Goal: Transaction & Acquisition: Purchase product/service

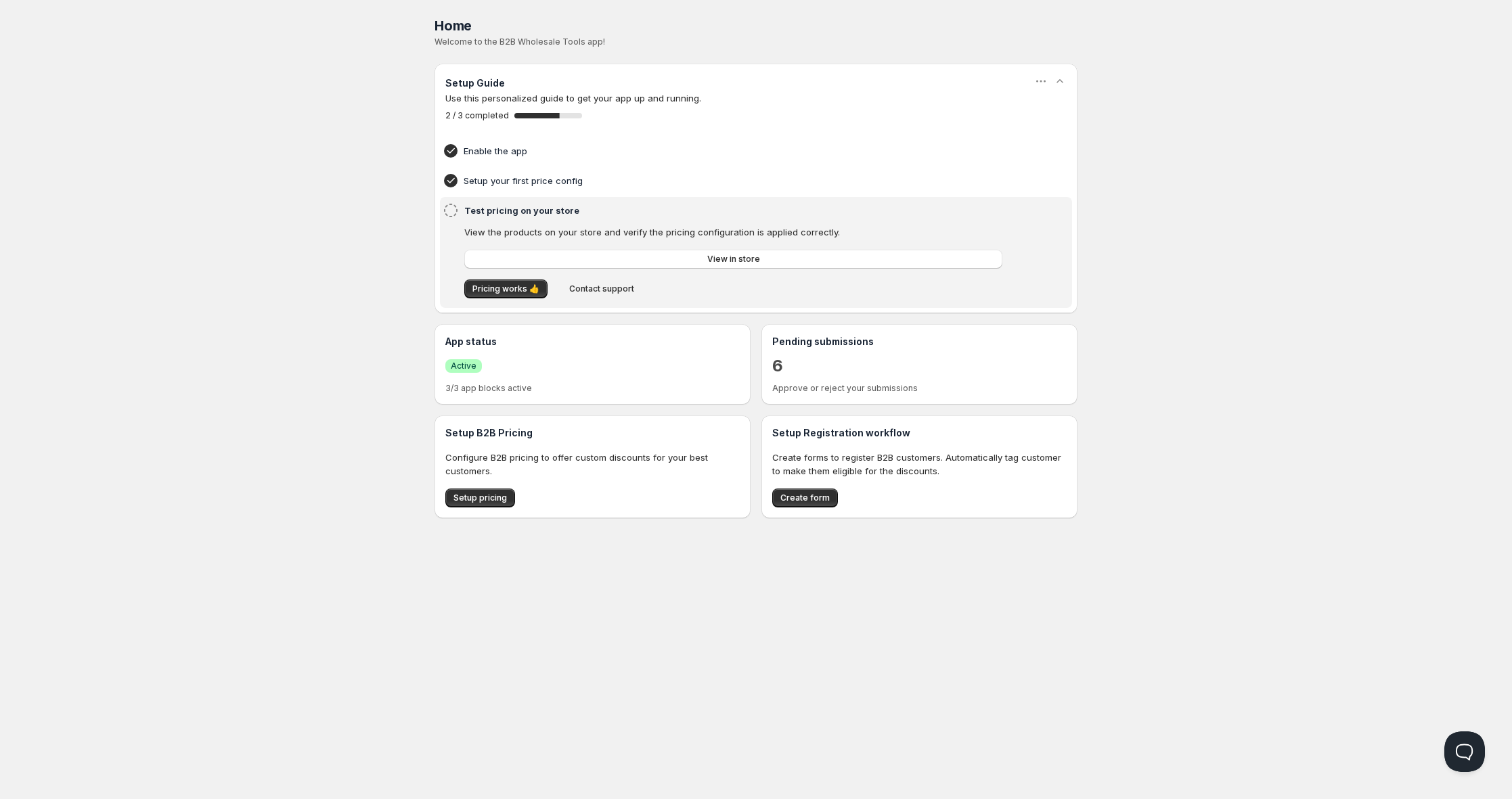
click at [346, 118] on div "Home Pricing Price lists Forms Submissions Settings Features Plans Home. This p…" at bounding box center [756, 400] width 1512 height 799
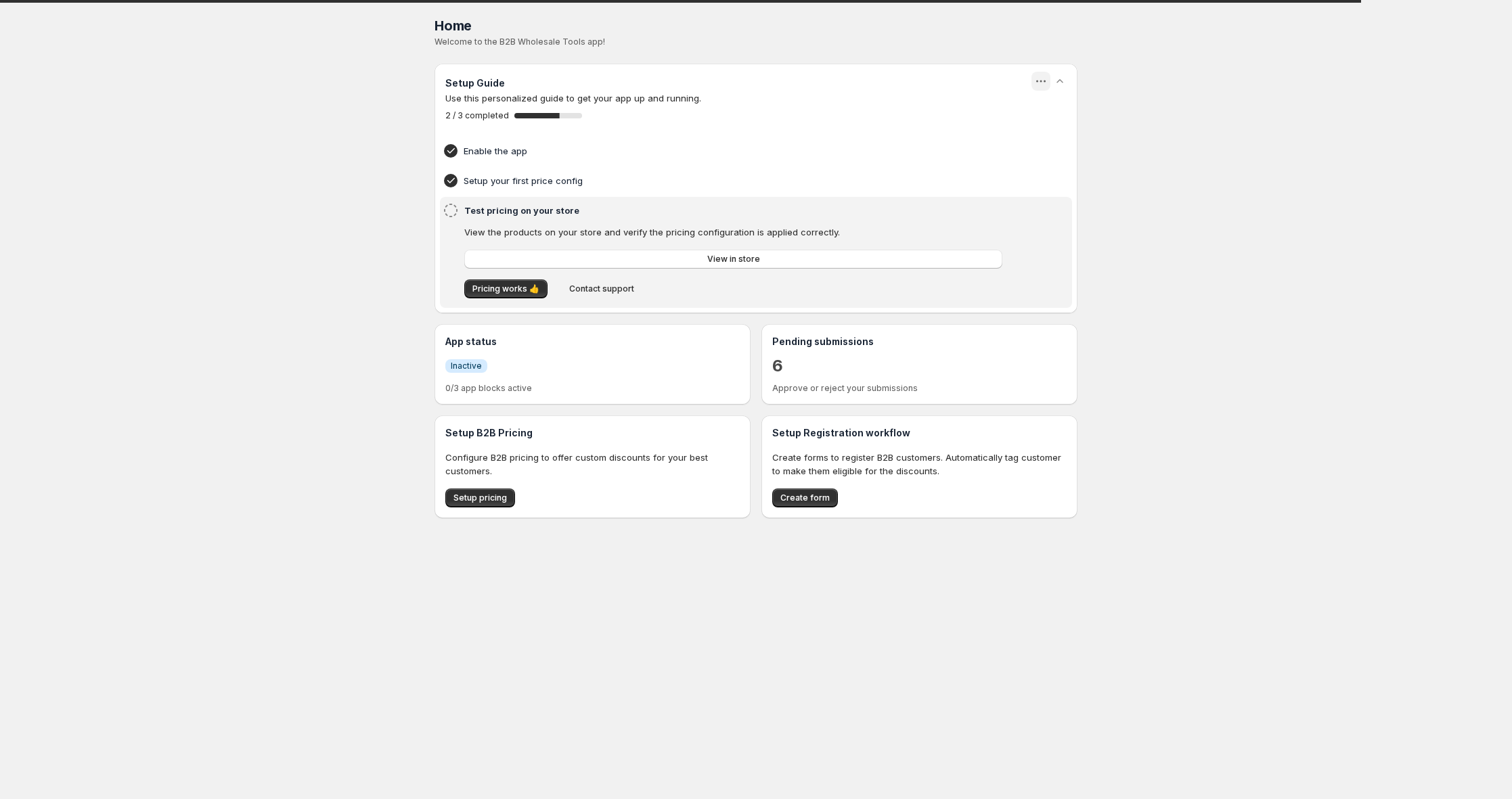
click at [1035, 76] on icon "button" at bounding box center [1041, 81] width 13 height 13
click at [1034, 116] on span "Dismiss" at bounding box center [1049, 110] width 32 height 13
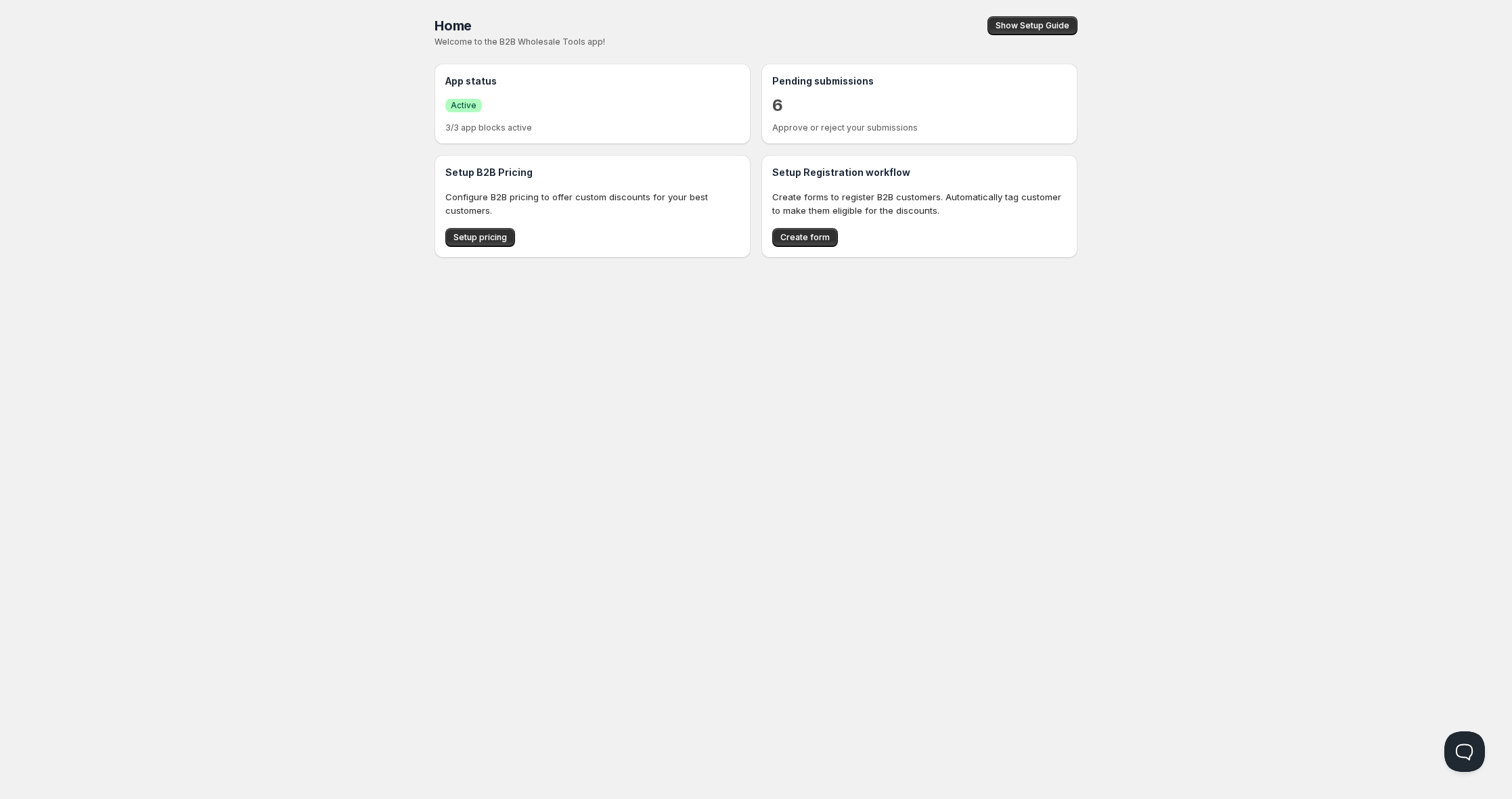
click at [296, 188] on div "Home Pricing Price lists Forms Submissions Settings Features Plans Home. This p…" at bounding box center [756, 400] width 1512 height 799
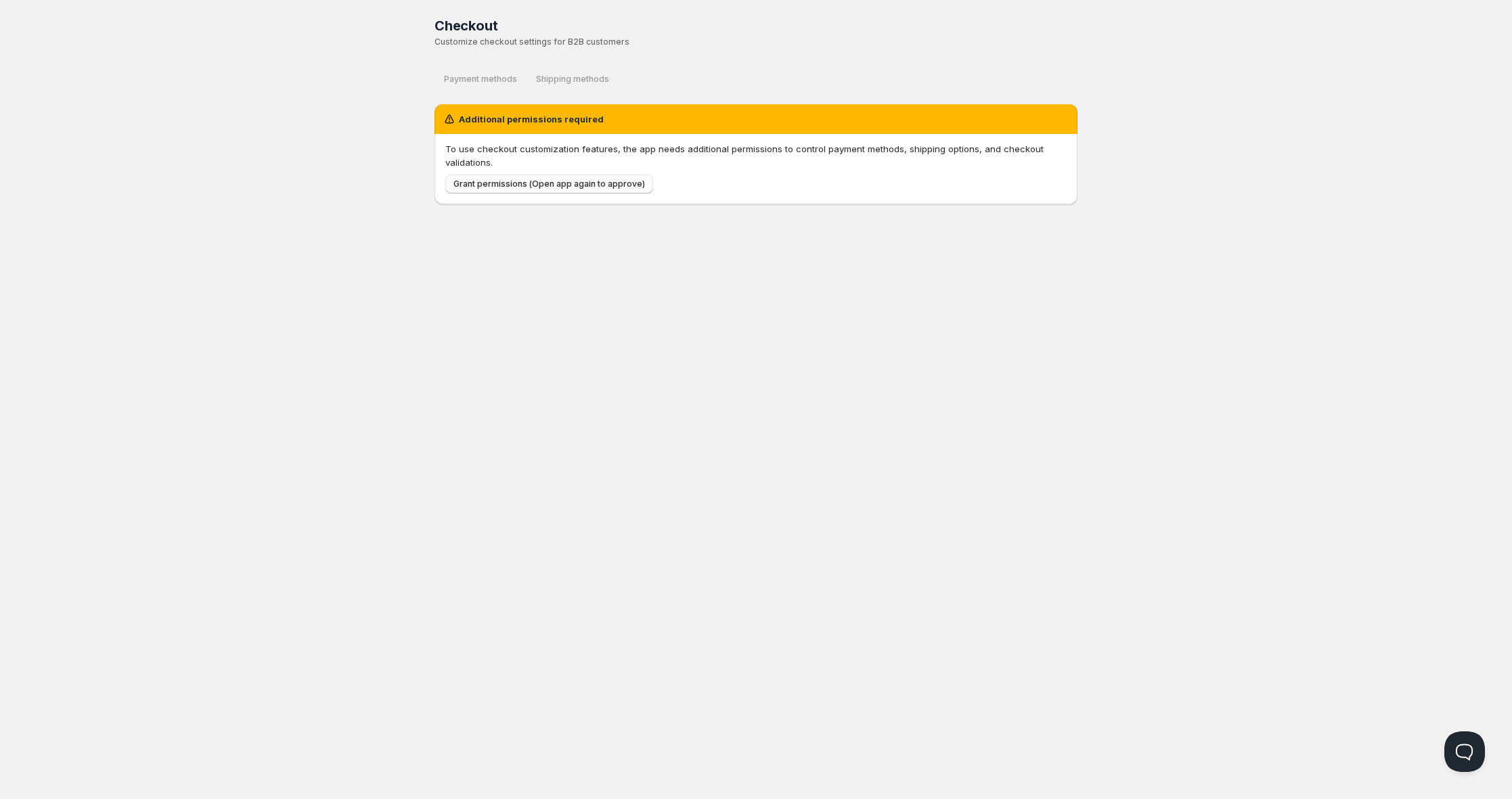
click at [581, 190] on button "Grant permissions (Open app again to approve)" at bounding box center [549, 184] width 208 height 19
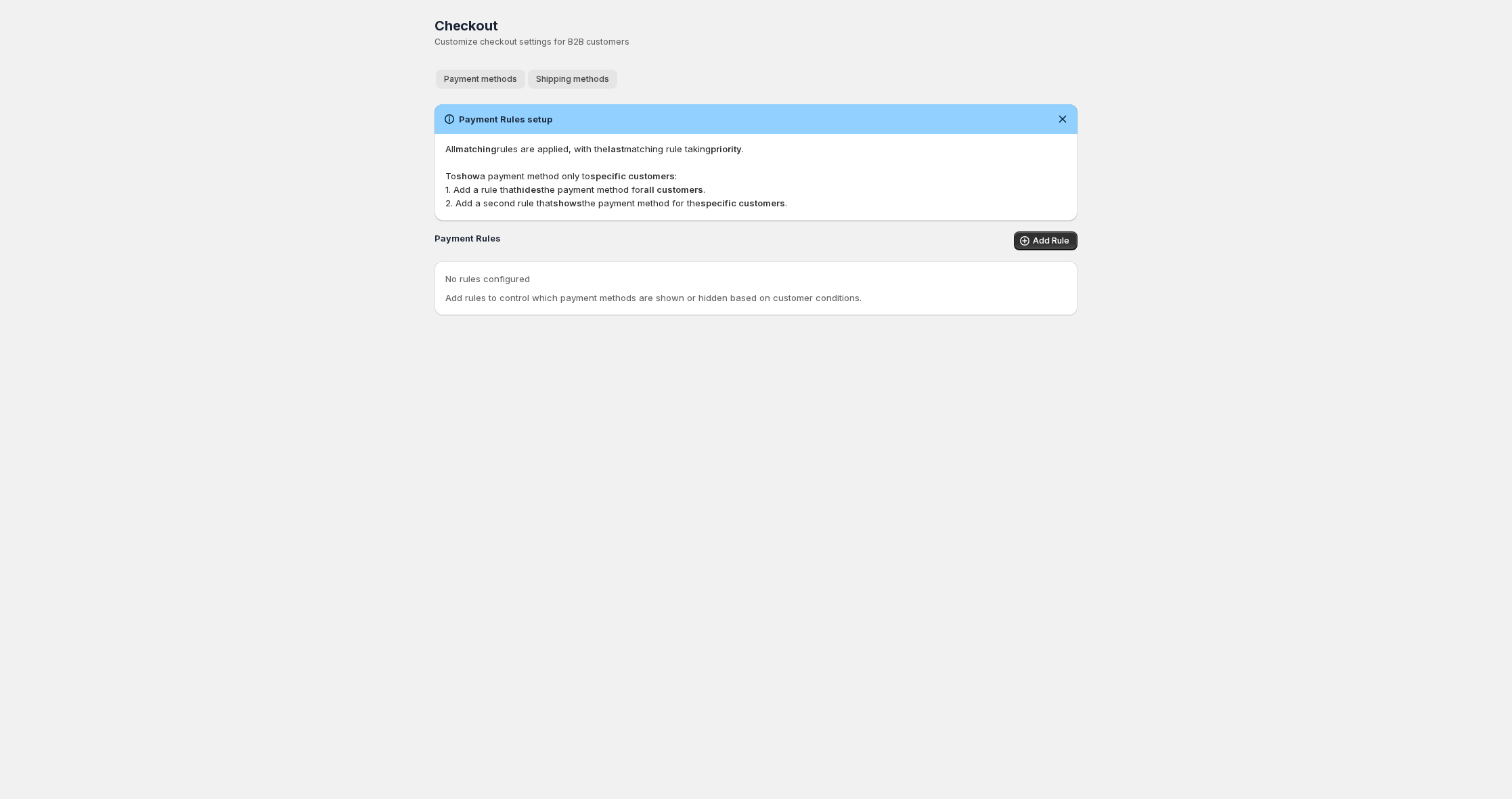
click at [589, 78] on span "Shipping methods" at bounding box center [572, 79] width 73 height 11
